Goal: Task Accomplishment & Management: Use online tool/utility

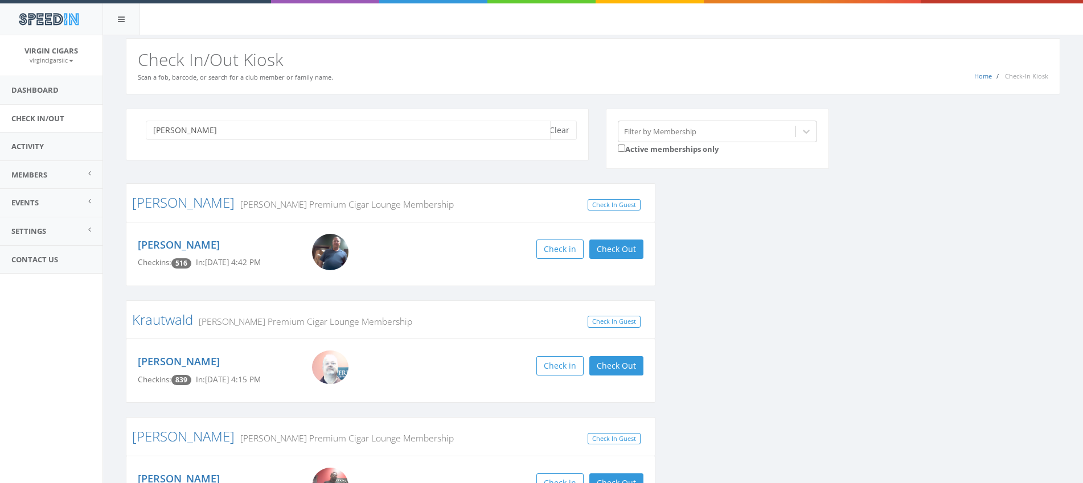
drag, startPoint x: 177, startPoint y: 127, endPoint x: 145, endPoint y: 124, distance: 32.6
click at [145, 124] on div "kevin Clear" at bounding box center [357, 130] width 439 height 19
type input "reese"
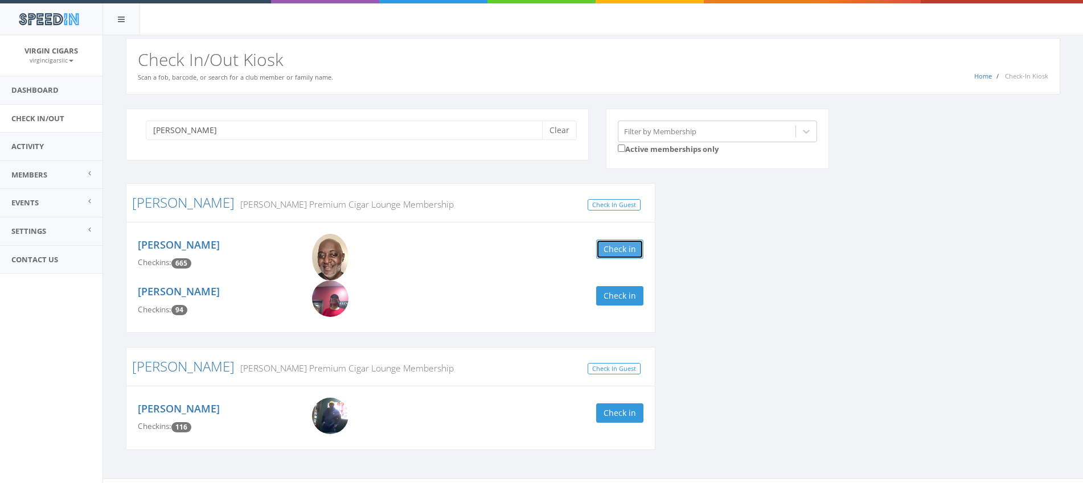
click at [629, 245] on button "Check in" at bounding box center [619, 249] width 47 height 19
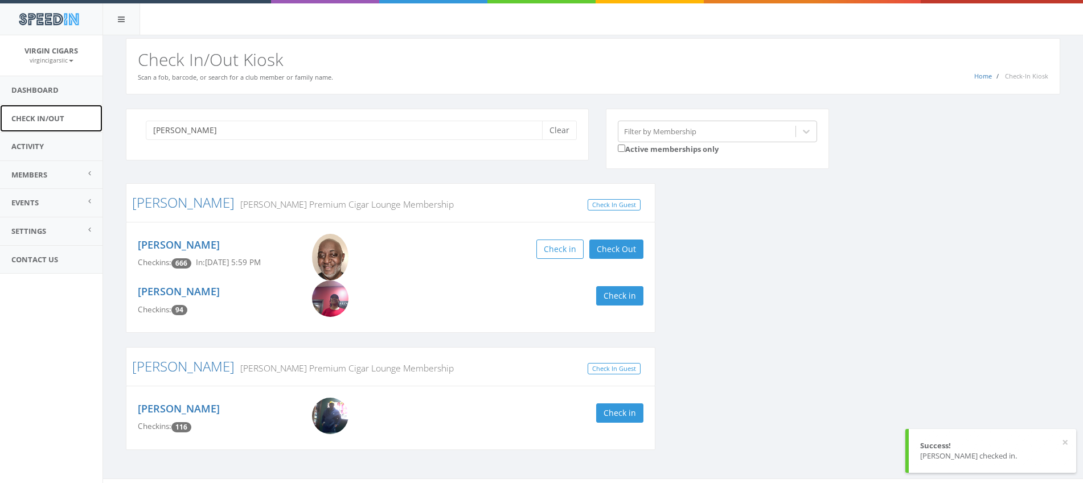
scroll to position [2, 0]
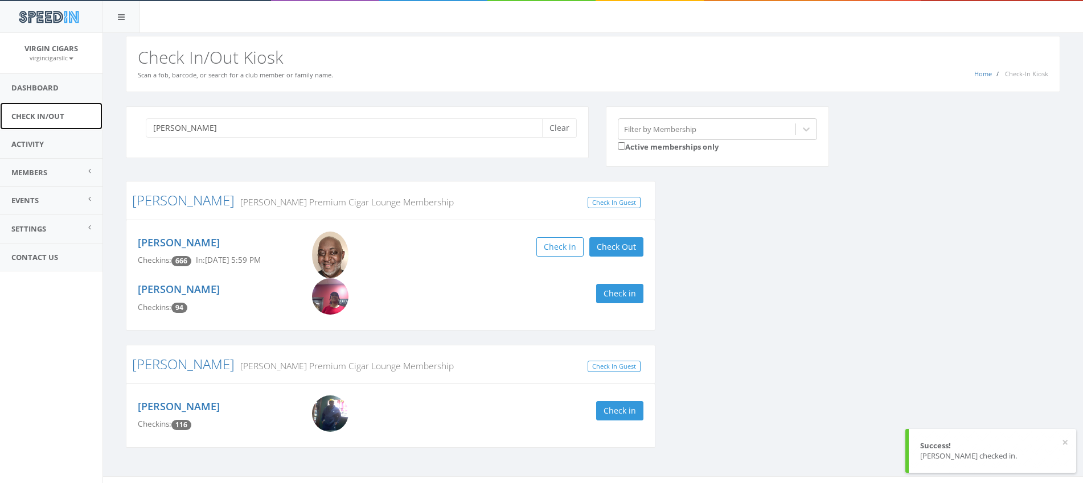
click at [64, 116] on link "Check In/Out" at bounding box center [51, 116] width 102 height 28
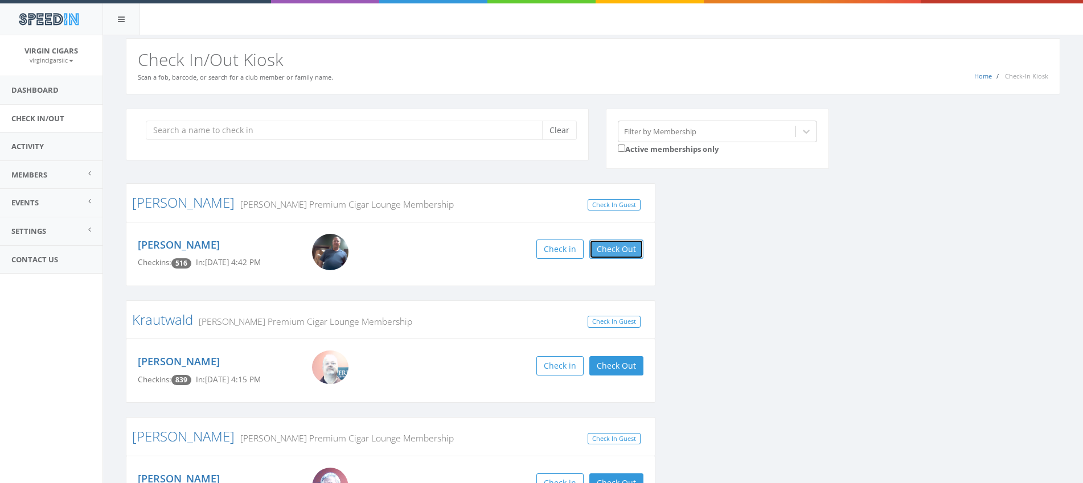
click at [631, 256] on button "Check Out" at bounding box center [616, 249] width 54 height 19
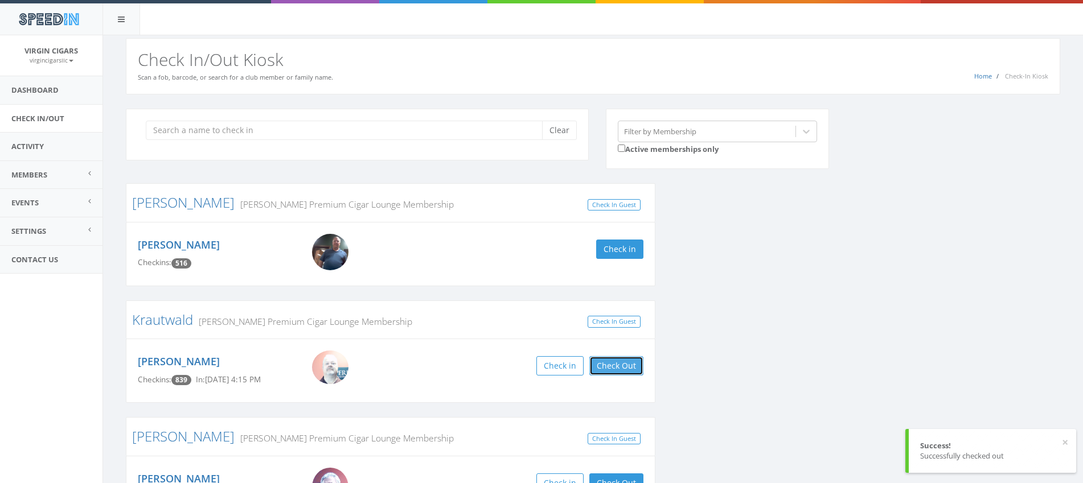
click at [614, 368] on button "Check Out" at bounding box center [616, 365] width 54 height 19
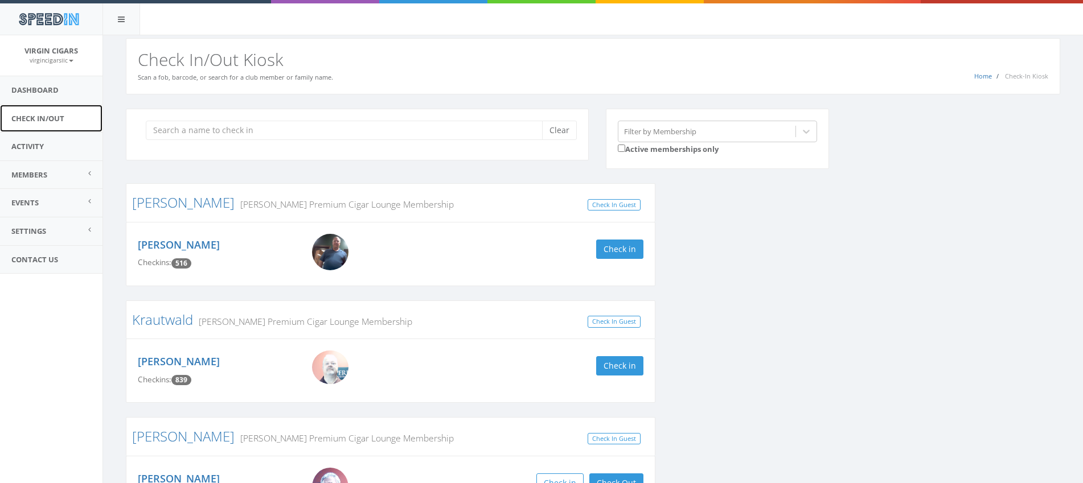
click at [42, 121] on link "Check In/Out" at bounding box center [51, 119] width 102 height 28
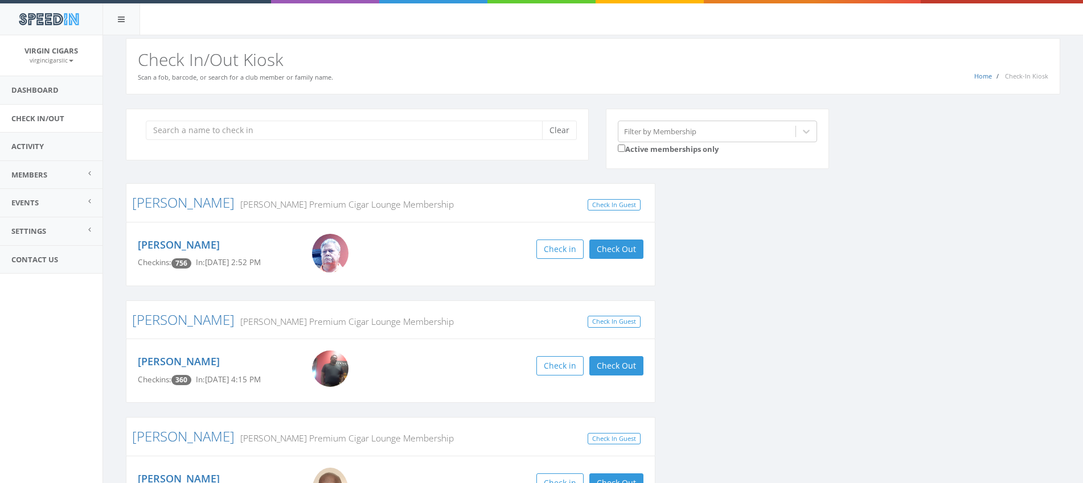
drag, startPoint x: 655, startPoint y: 256, endPoint x: 653, endPoint y: 251, distance: 5.9
click at [653, 251] on div "[PERSON_NAME] [PERSON_NAME] Premium Cigar Lounge Membership Check In Guest [PER…" at bounding box center [390, 362] width 547 height 358
click at [635, 251] on button "Check Out" at bounding box center [616, 249] width 54 height 19
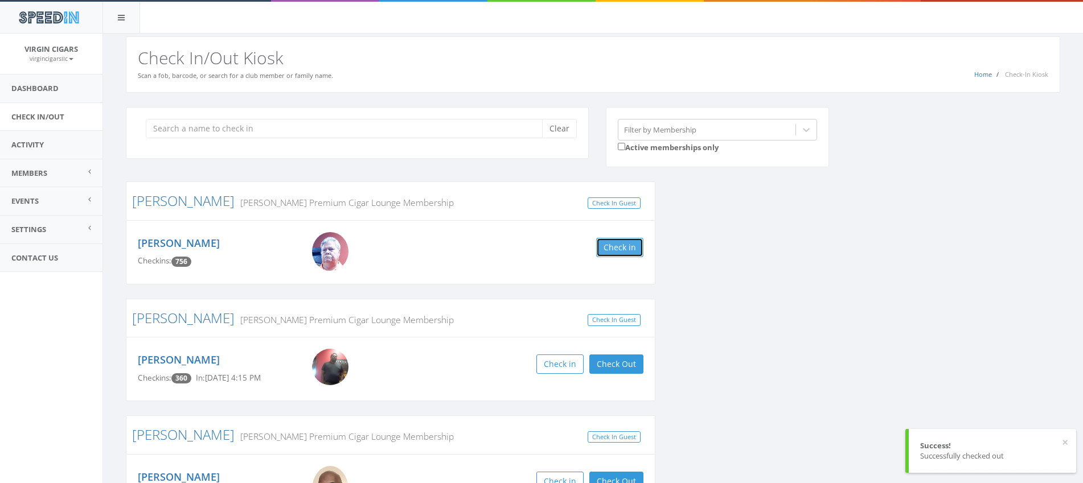
click at [608, 244] on button "Check in" at bounding box center [619, 247] width 47 height 19
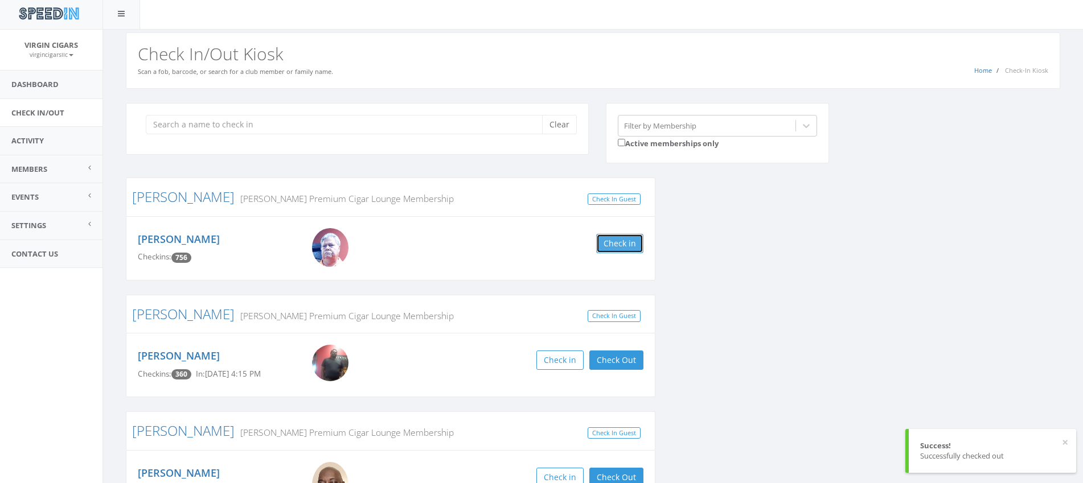
scroll to position [6, 0]
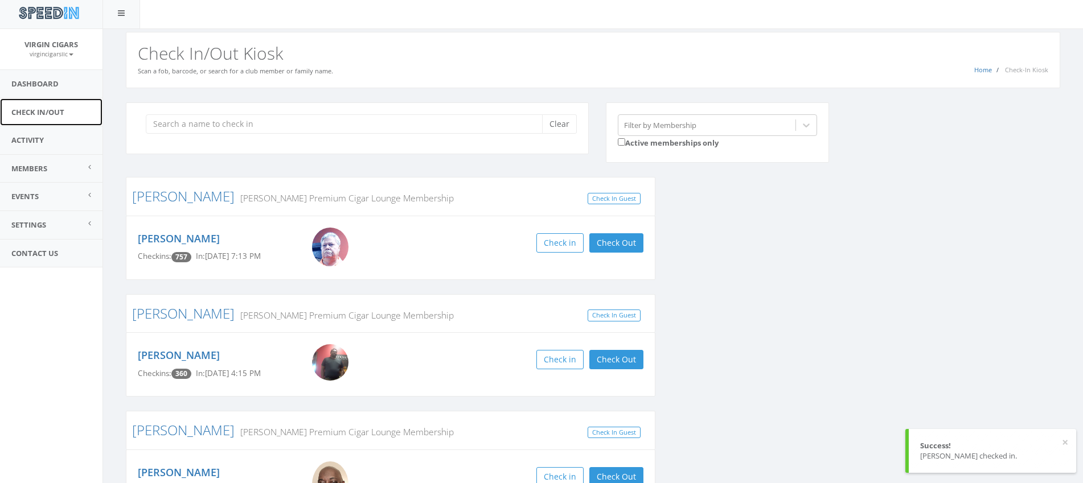
click at [26, 109] on link "Check In/Out" at bounding box center [51, 113] width 102 height 28
